Goal: Task Accomplishment & Management: Manage account settings

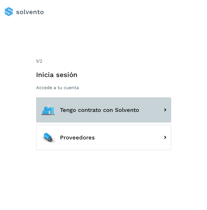
click at [124, 111] on span "Tengo contrato con Solvento" at bounding box center [99, 110] width 79 height 6
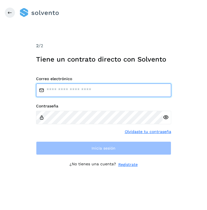
click at [81, 92] on input "email" at bounding box center [103, 89] width 135 height 13
type input "**********"
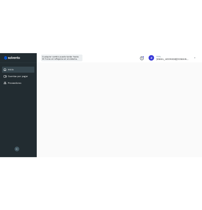
scroll to position [148, 0]
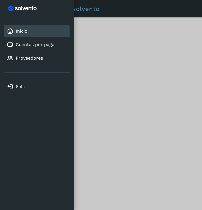
click at [147, 82] on div at bounding box center [101, 105] width 202 height 210
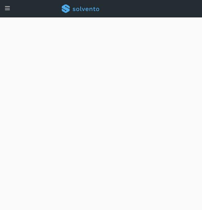
scroll to position [145, 0]
